Goal: Find specific page/section: Find specific page/section

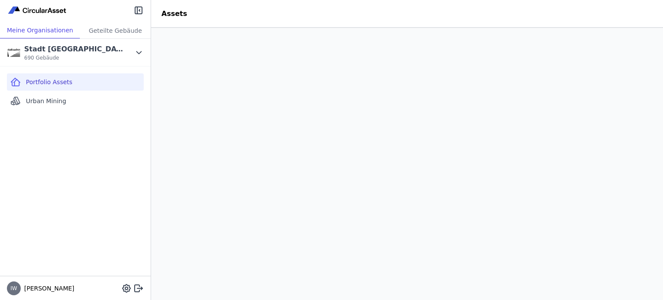
click at [43, 13] on img at bounding box center [37, 10] width 61 height 10
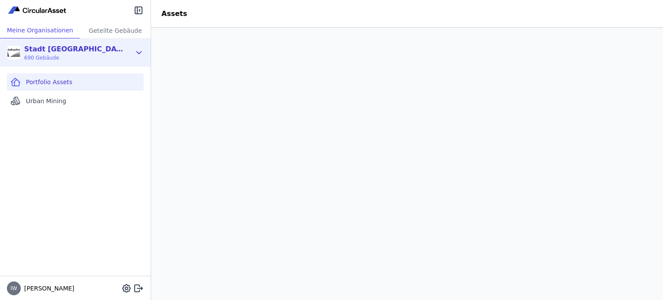
click at [140, 49] on icon at bounding box center [139, 53] width 10 height 10
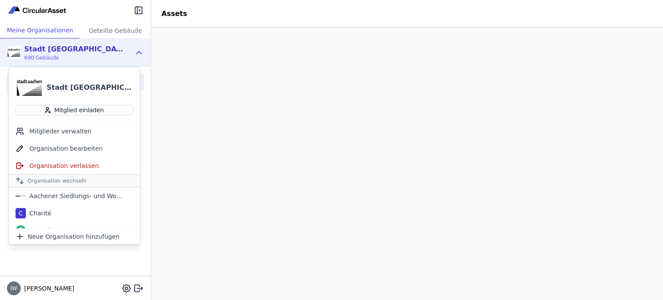
click at [38, 51] on div "Stadt [GEOGRAPHIC_DATA] Gebäudemanagement" at bounding box center [73, 49] width 99 height 10
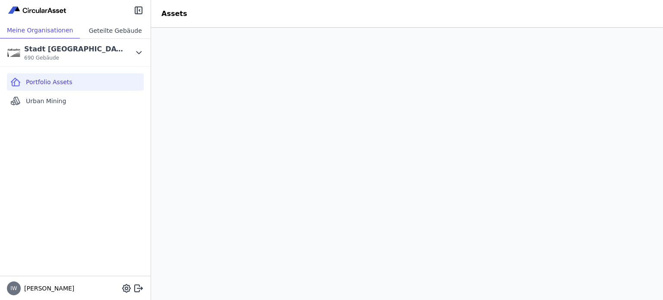
click at [113, 30] on div "Geteilte Gebäude" at bounding box center [115, 30] width 71 height 16
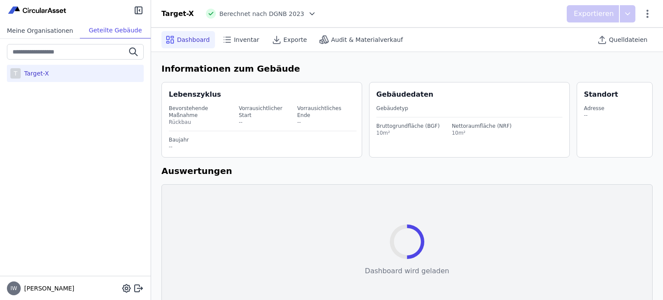
click at [61, 29] on div "Meine Organisationen" at bounding box center [40, 30] width 80 height 16
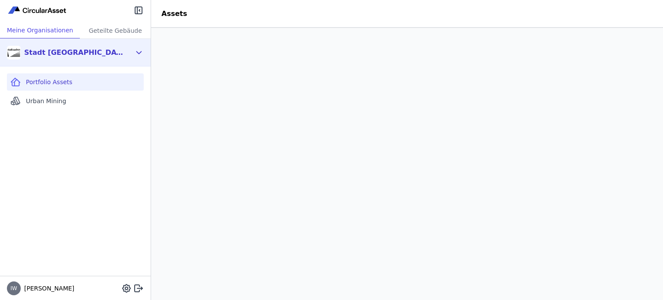
click at [140, 48] on icon at bounding box center [139, 53] width 10 height 10
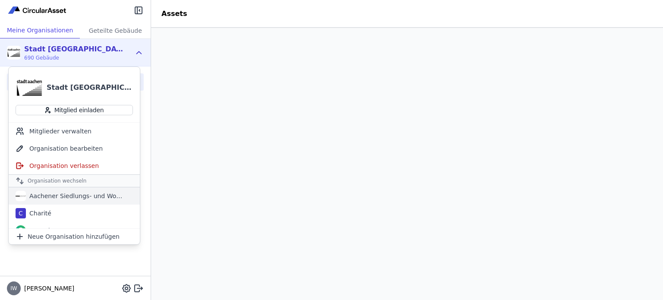
click at [66, 197] on div "Aachener Siedlungs- und Wohnungsgesellschaft mbH" at bounding box center [75, 196] width 99 height 9
